Goal: Task Accomplishment & Management: Manage account settings

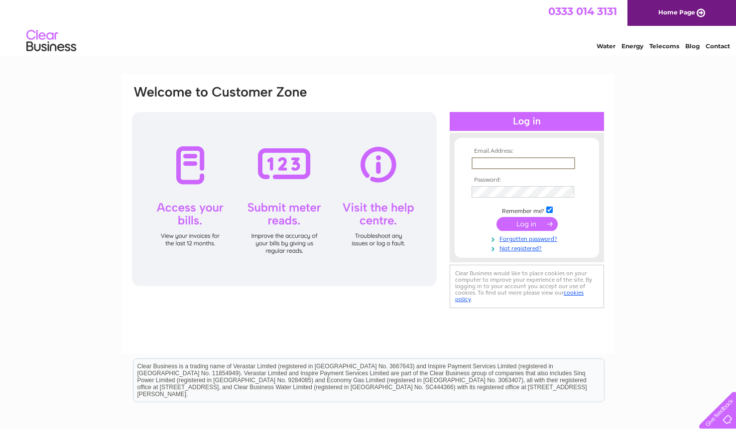
type input "phil@webbfamily.me"
click at [527, 223] on input "submit" at bounding box center [526, 224] width 61 height 14
click at [519, 223] on input "submit" at bounding box center [526, 223] width 61 height 14
click at [525, 221] on input "submit" at bounding box center [526, 223] width 61 height 14
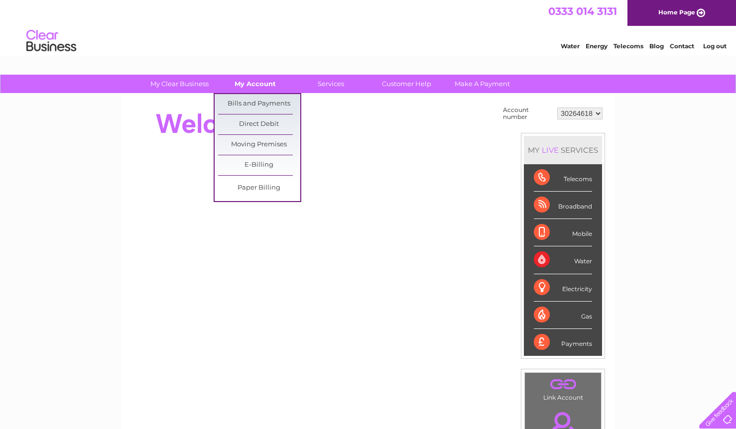
click at [256, 83] on link "My Account" at bounding box center [255, 84] width 82 height 18
click at [258, 101] on link "Bills and Payments" at bounding box center [259, 104] width 82 height 20
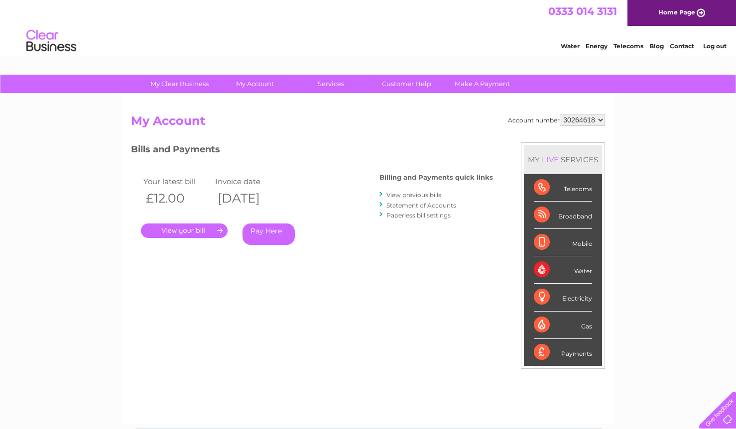
click at [201, 226] on link "." at bounding box center [184, 230] width 87 height 14
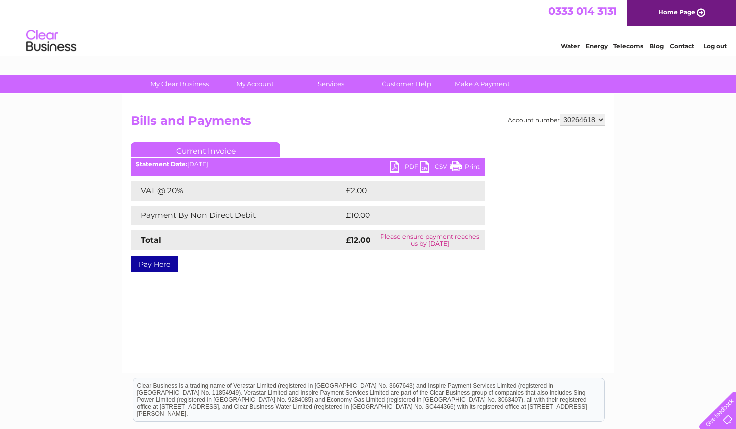
click at [681, 46] on link "Contact" at bounding box center [681, 45] width 24 height 7
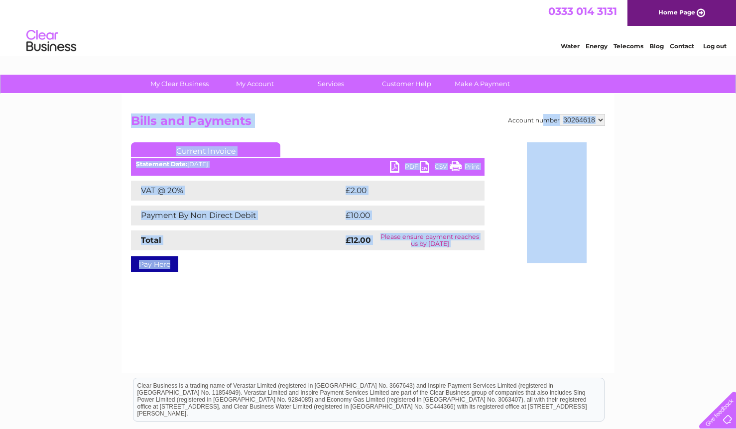
drag, startPoint x: 129, startPoint y: 120, endPoint x: 272, endPoint y: 306, distance: 234.3
click at [272, 306] on div "Account number 30264618 Bills and Payments Current Invoice PDF CSV Print VAT @ …" at bounding box center [367, 233] width 493 height 279
click at [281, 314] on div "Account number 30264618 Bills and Payments Current Invoice PDF CSV Print VAT @ …" at bounding box center [367, 233] width 493 height 279
drag, startPoint x: 281, startPoint y: 314, endPoint x: 131, endPoint y: 116, distance: 248.2
click at [131, 116] on div "Account number 30264618 Bills and Payments Current Invoice PDF CSV Print VAT @ …" at bounding box center [367, 233] width 493 height 279
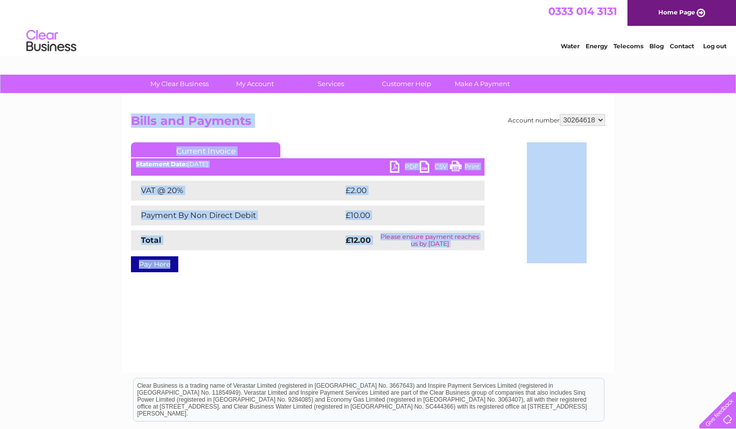
click at [282, 283] on div "Account number 30264618 Bills and Payments Current Invoice PDF CSV Print VAT @ …" at bounding box center [367, 233] width 493 height 279
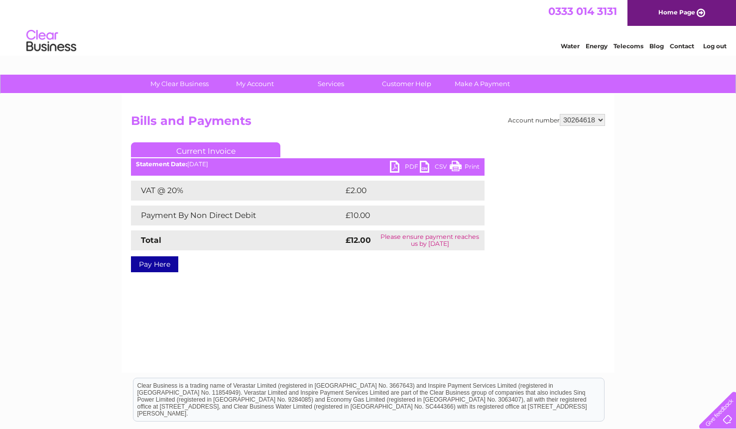
click at [399, 166] on link "PDF" at bounding box center [405, 168] width 30 height 14
